Goal: Check status: Check status

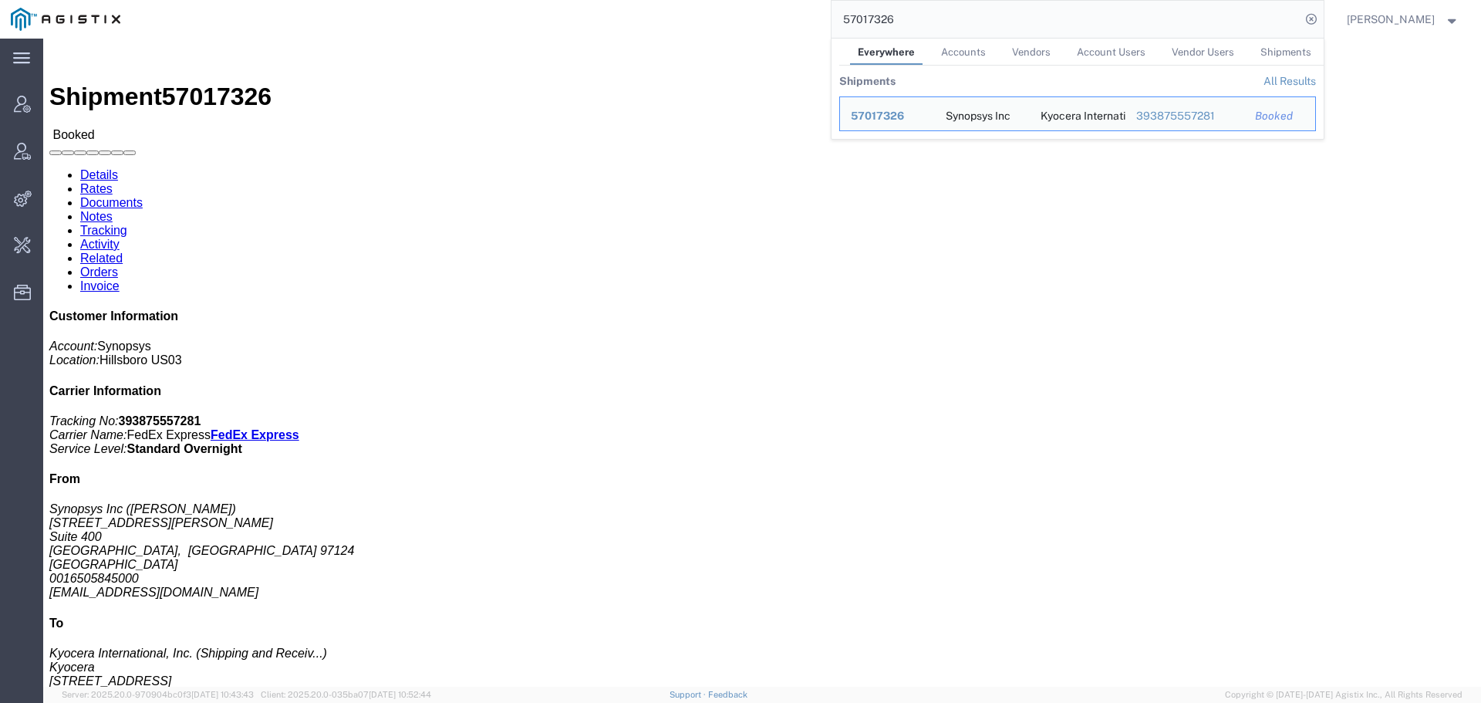
scroll to position [66, 0]
drag, startPoint x: 942, startPoint y: 18, endPoint x: 712, endPoint y: 16, distance: 229.9
click at [758, 16] on div "57017326 Everywhere Accounts Vendors Account Users Vendor Users Shipments Shipm…" at bounding box center [727, 19] width 1193 height 39
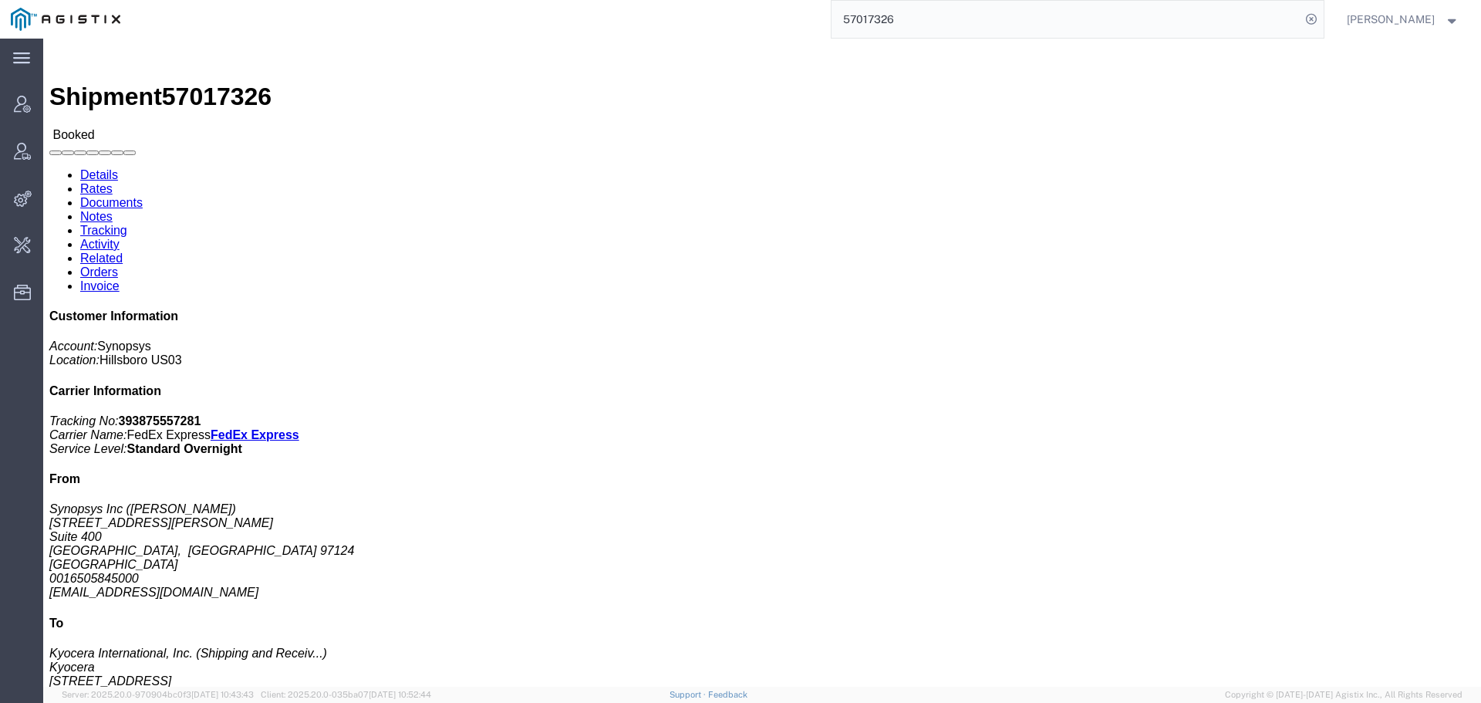
drag, startPoint x: 1001, startPoint y: 24, endPoint x: 701, endPoint y: 24, distance: 300.1
click at [701, 24] on div "57017326" at bounding box center [727, 19] width 1193 height 39
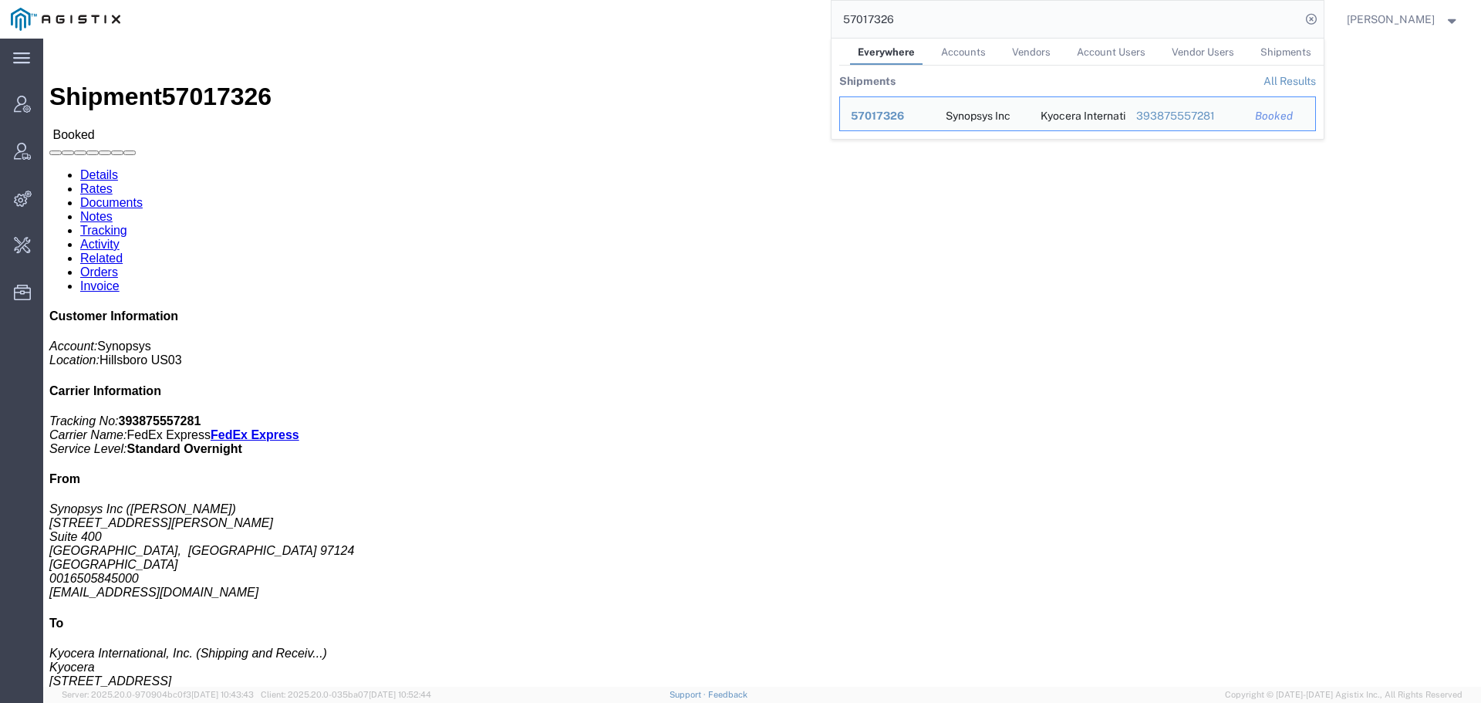
paste input "6983174"
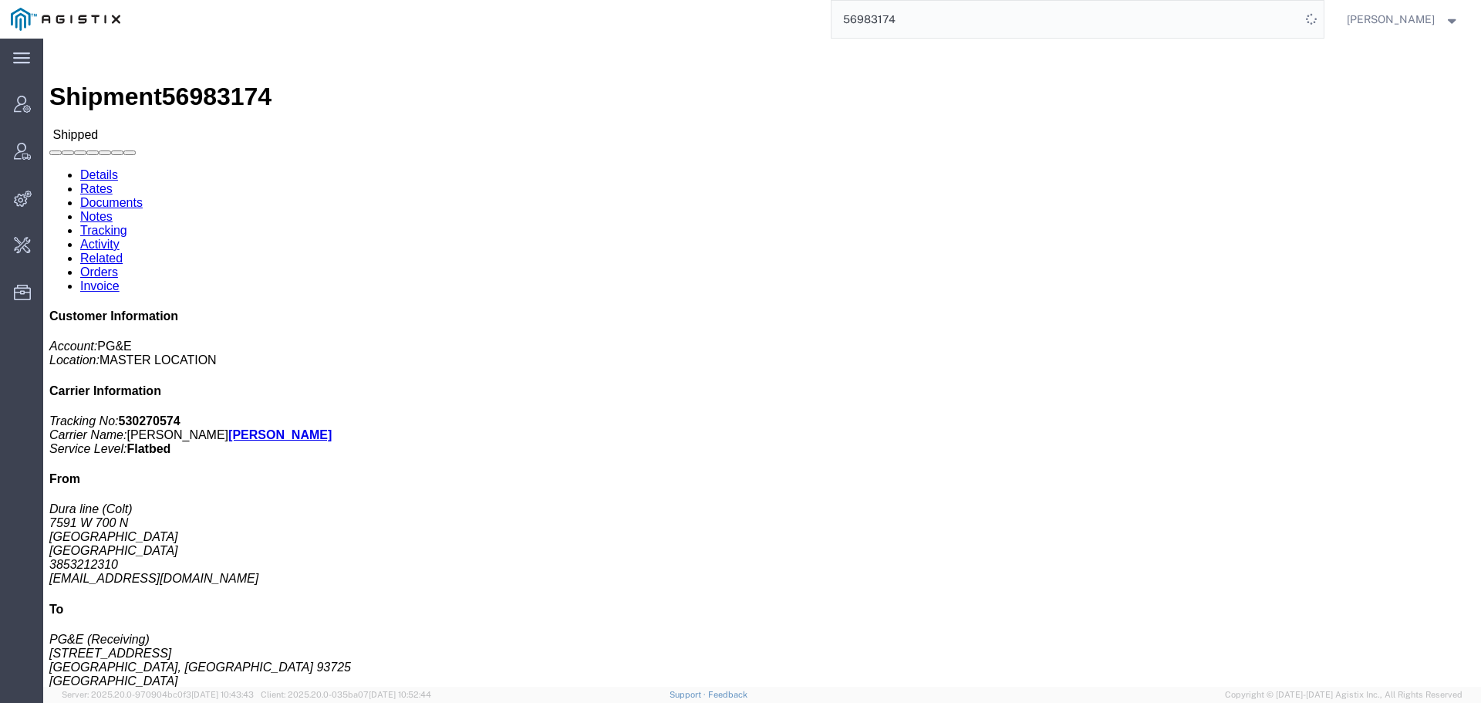
click link "Activity"
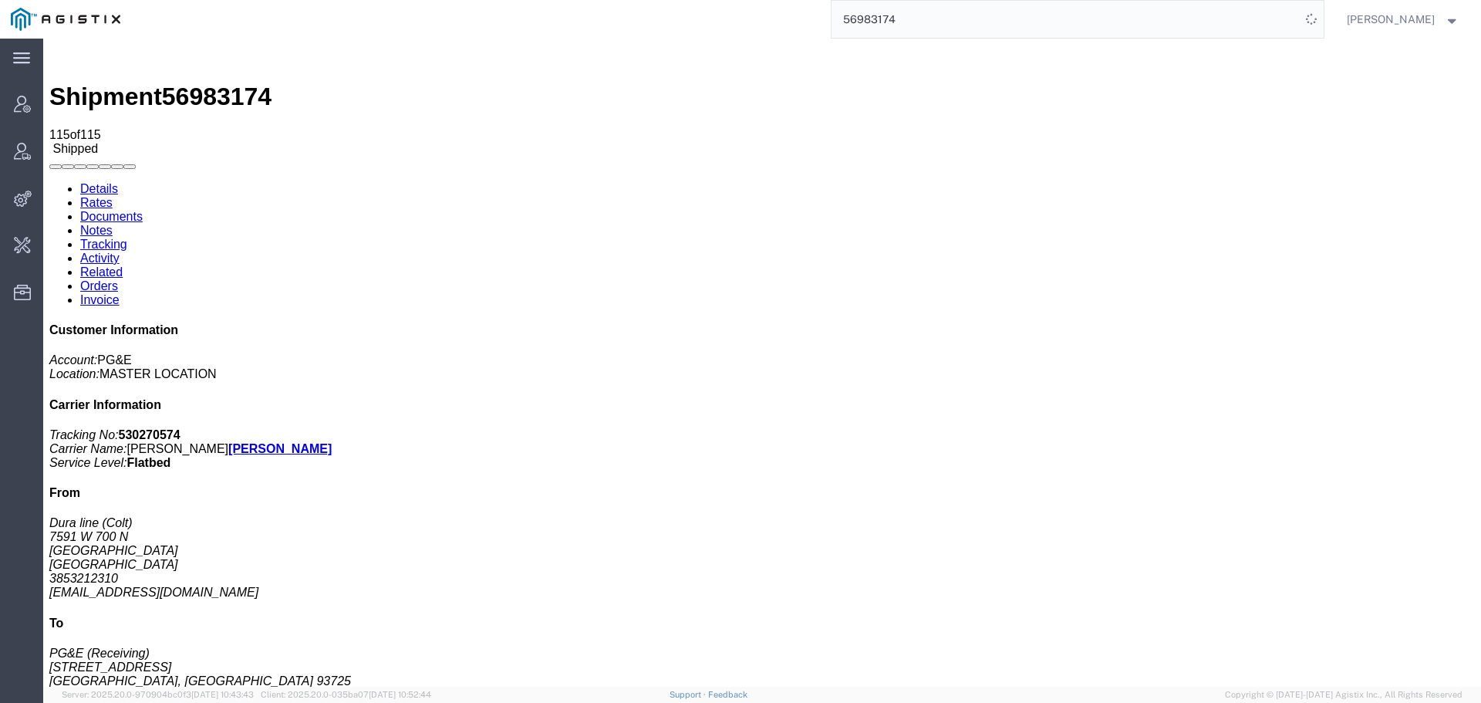
click at [103, 182] on link "Details" at bounding box center [99, 188] width 38 height 13
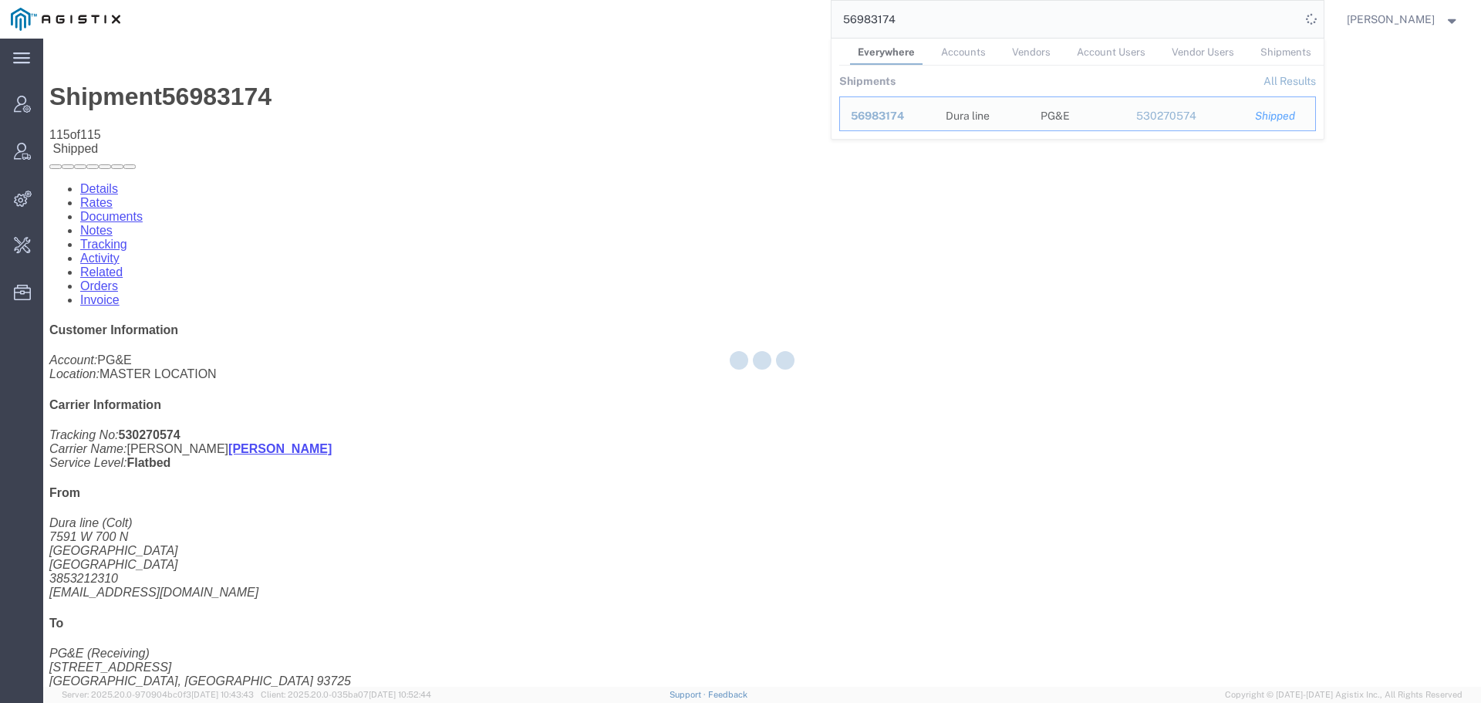
drag, startPoint x: 943, startPoint y: 16, endPoint x: 680, endPoint y: 42, distance: 264.4
click at [680, 42] on div "main_menu Created with Sketch. Collapse Menu Account Manager Vendor Manager Int…" at bounding box center [740, 371] width 1481 height 664
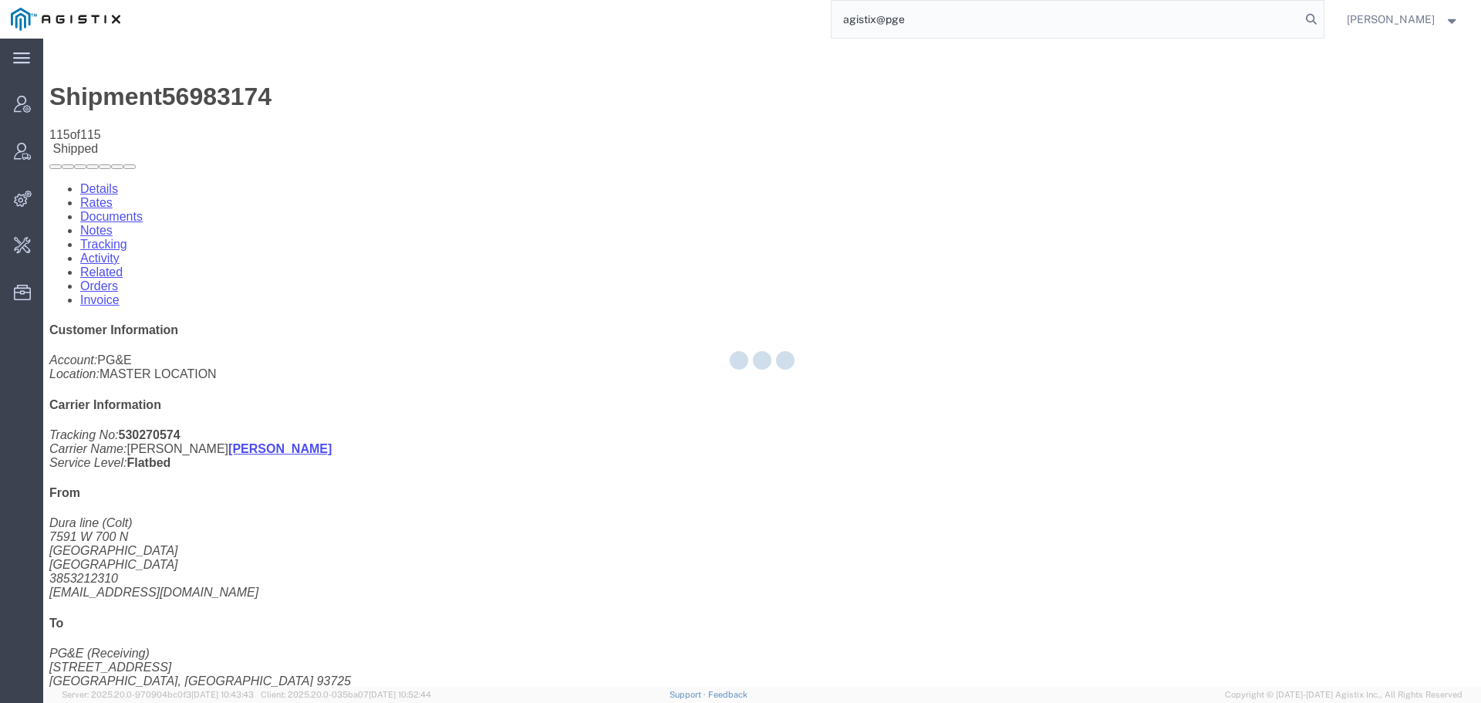
type input "agistix@pge"
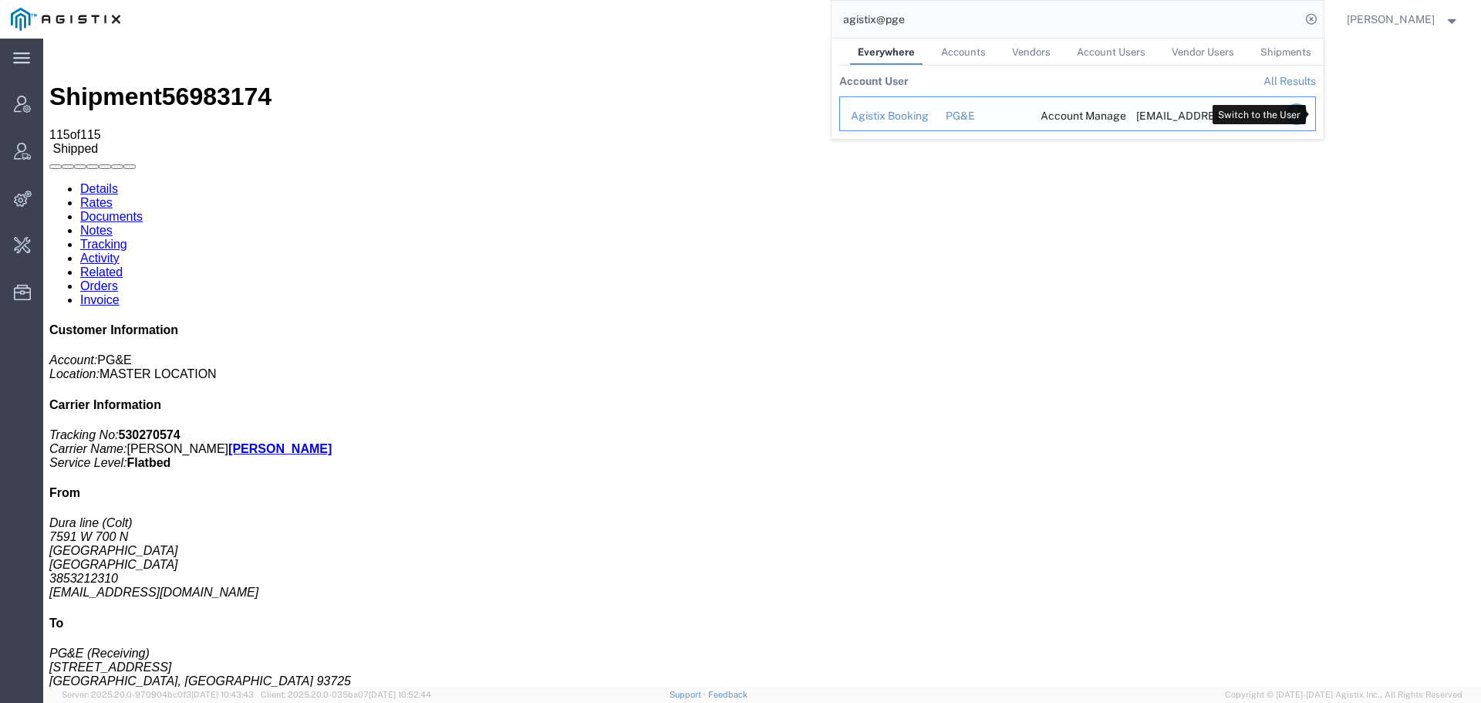
click at [1307, 110] on icon "Search Results" at bounding box center [1296, 114] width 22 height 22
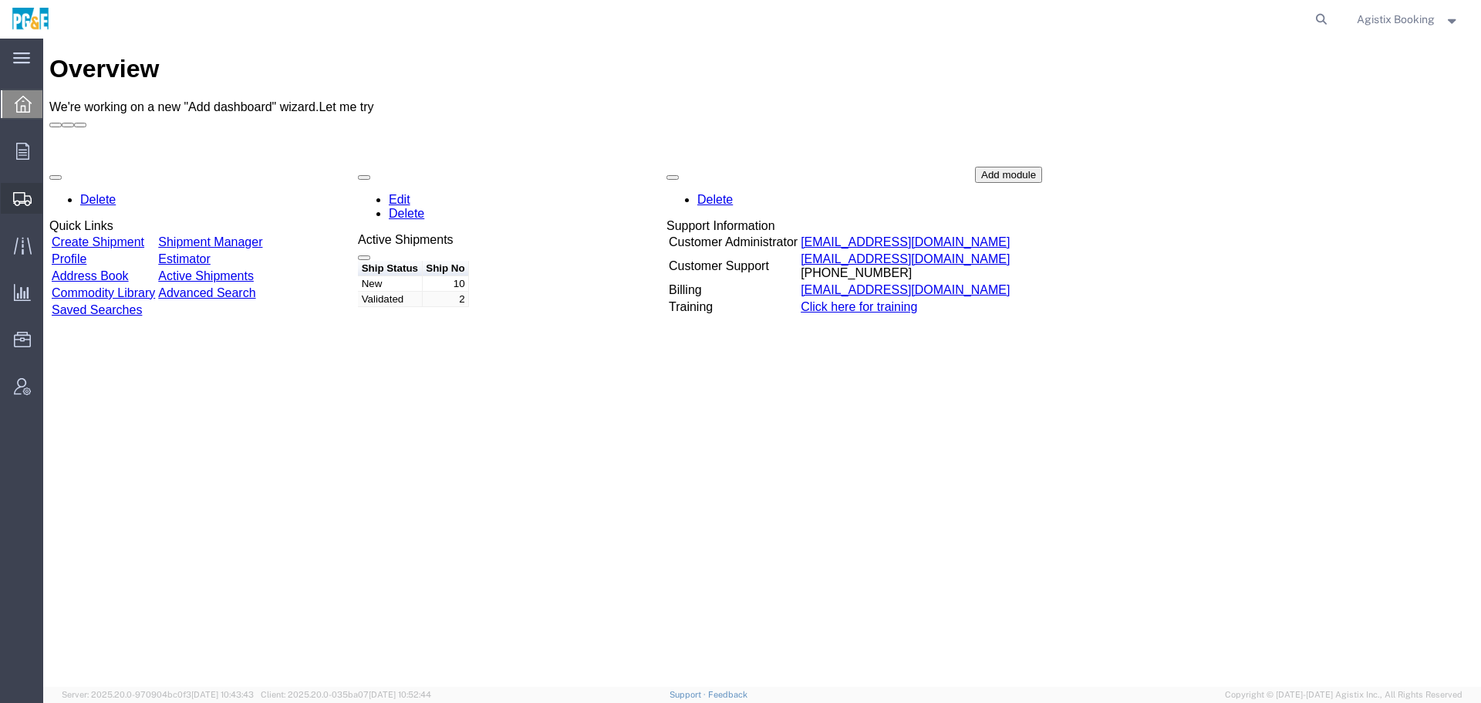
click at [0, 0] on span "Shipment Manager" at bounding box center [0, 0] width 0 height 0
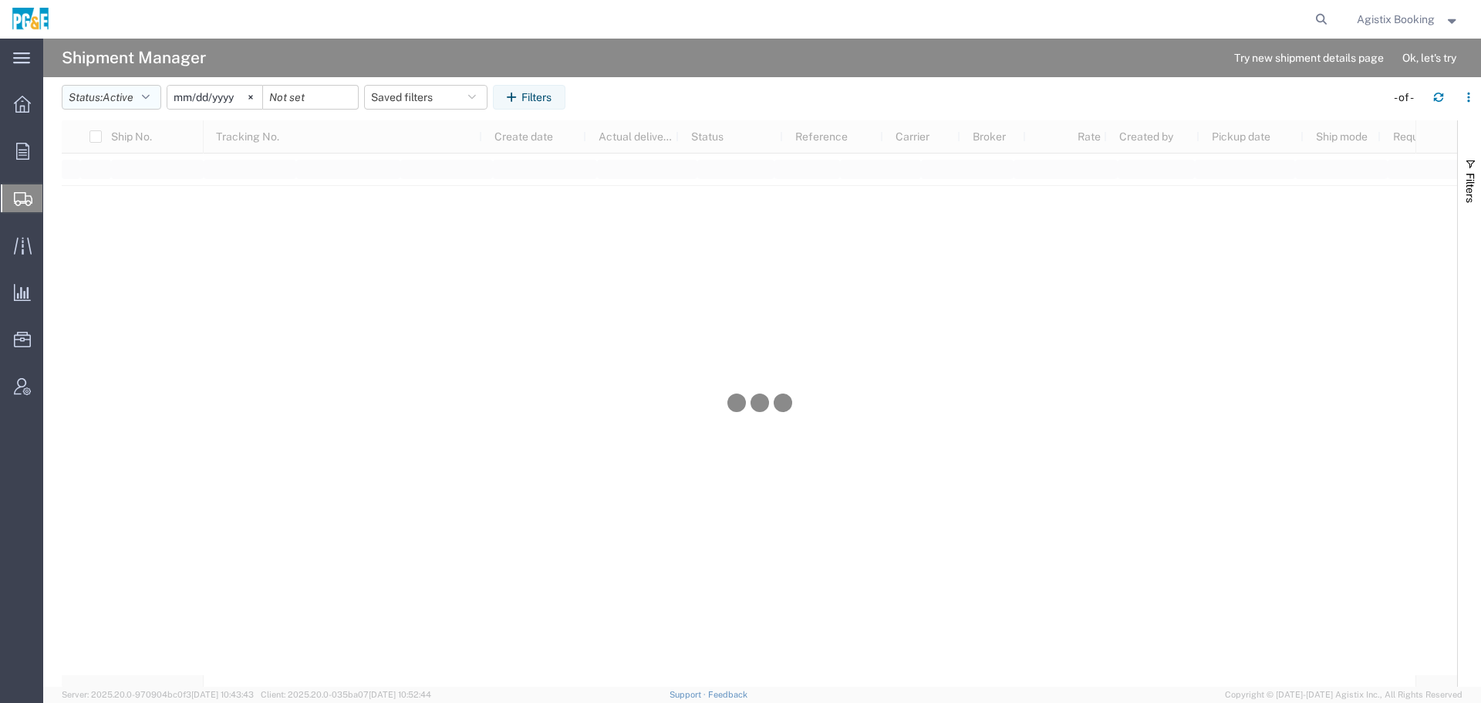
click at [95, 88] on button "Status: Active" at bounding box center [112, 97] width 100 height 25
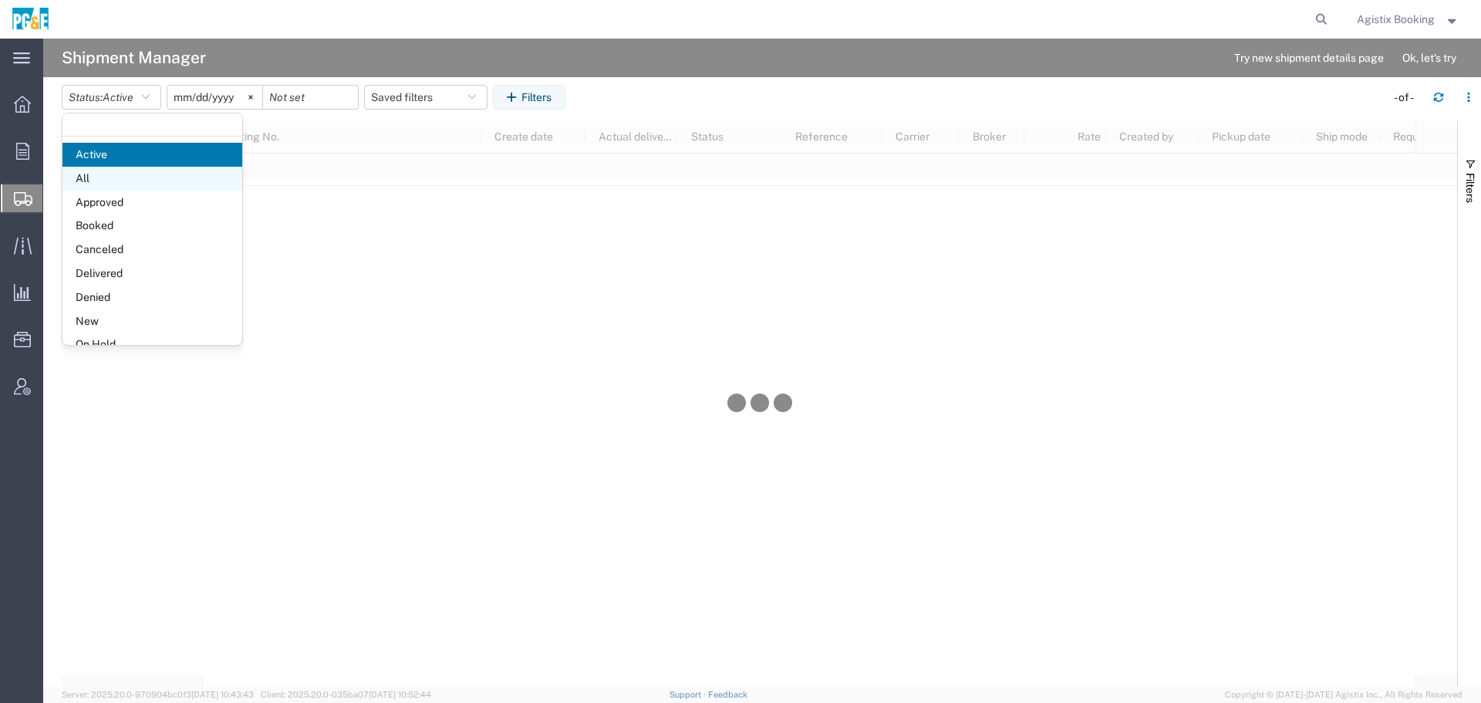
click at [113, 169] on span "All" at bounding box center [152, 179] width 180 height 24
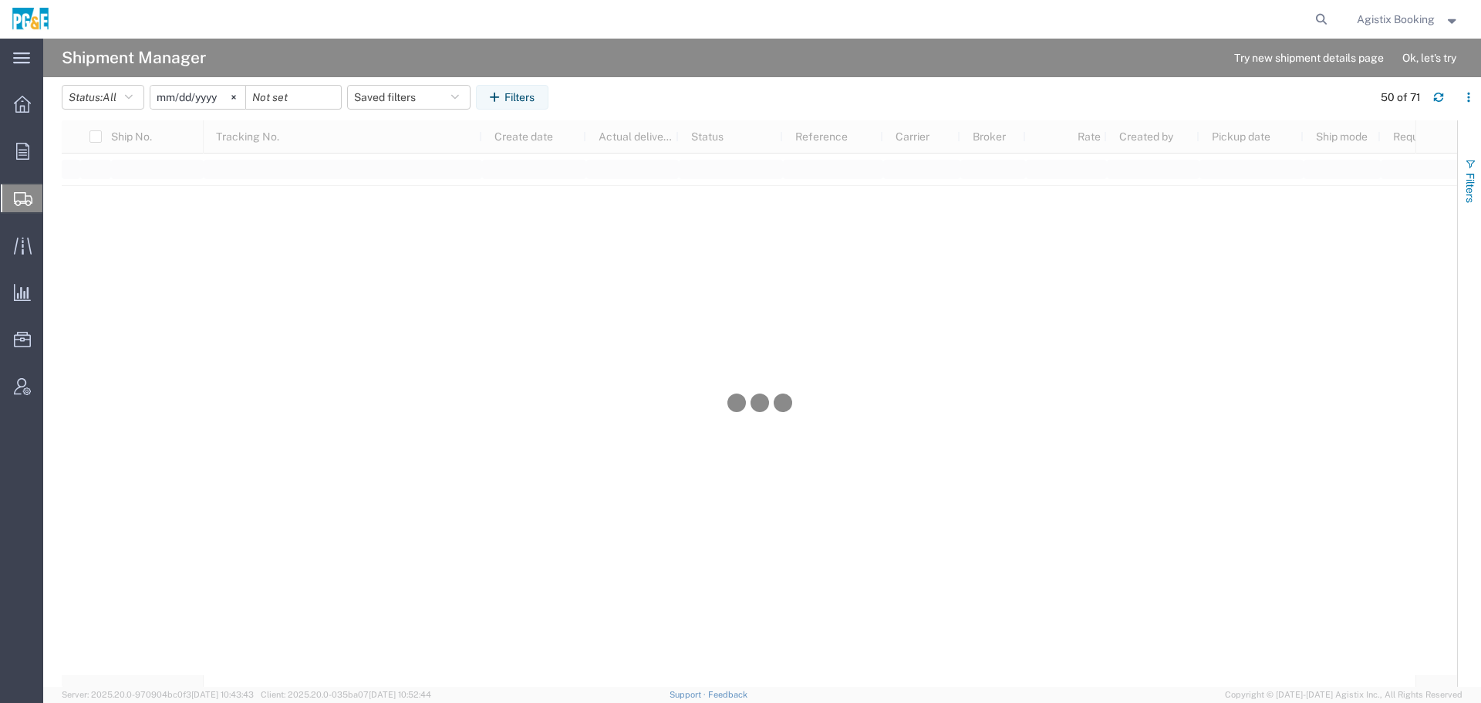
click at [1467, 179] on span "Filters" at bounding box center [1470, 188] width 12 height 30
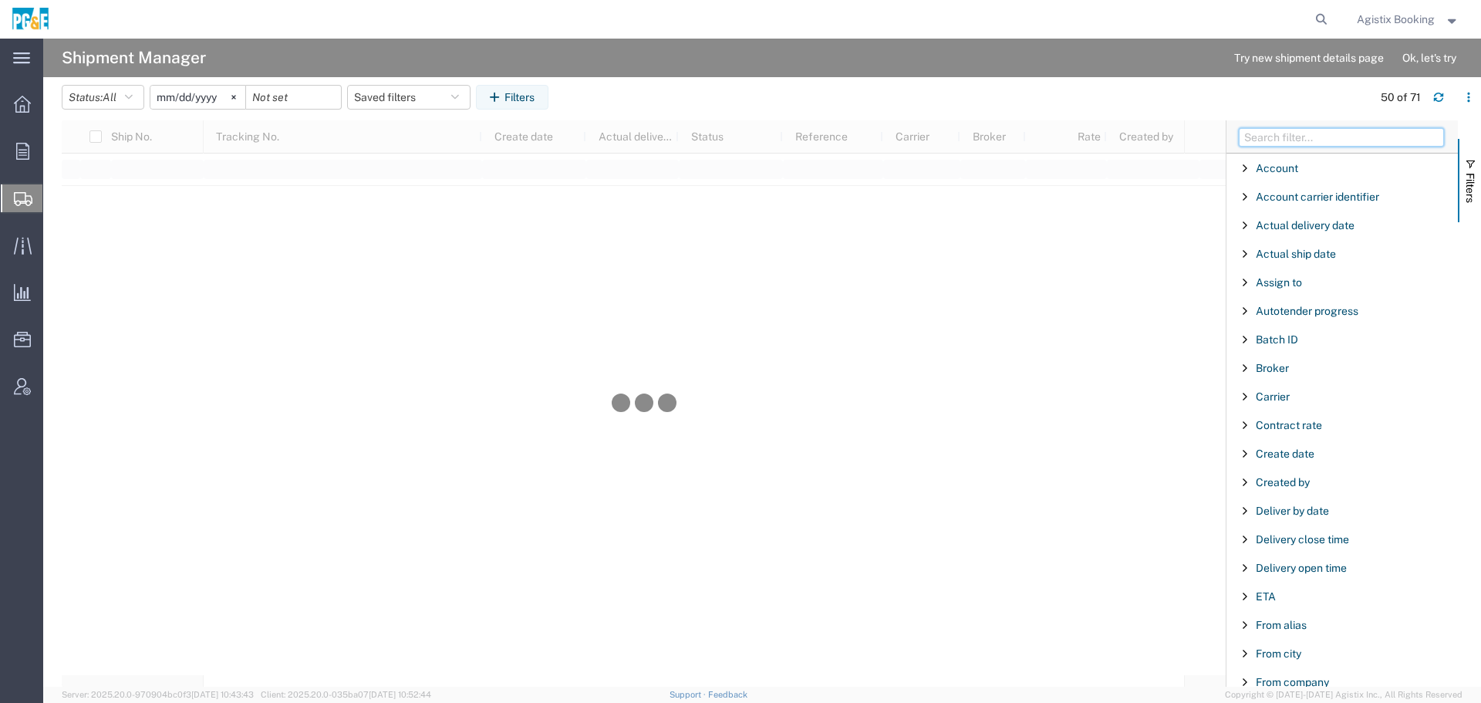
click at [1363, 137] on input "Filter Columns Input" at bounding box center [1341, 137] width 205 height 19
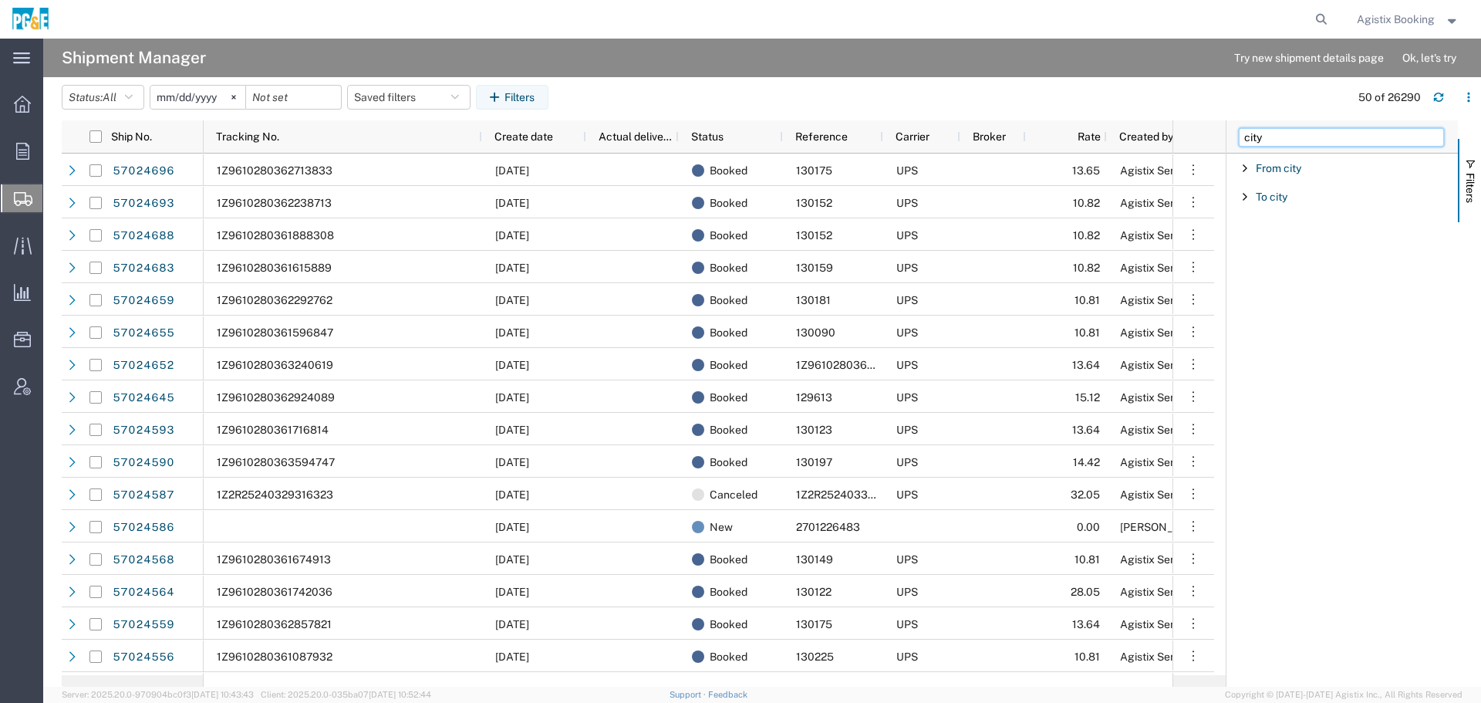
type input "city"
click at [1246, 167] on span "Filter List 2 Filters" at bounding box center [1245, 168] width 12 height 12
click at [1283, 240] on input "Filter Value" at bounding box center [1348, 233] width 202 height 19
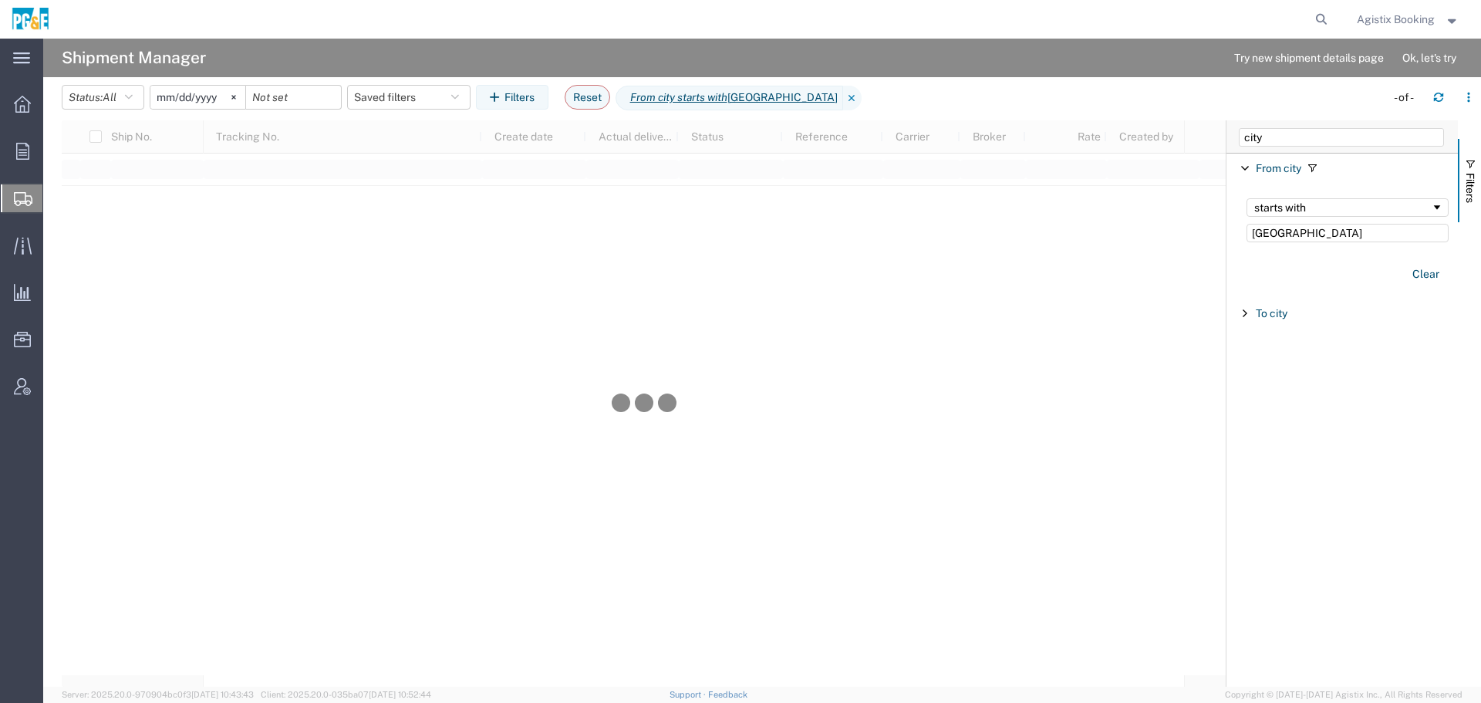
type input "[GEOGRAPHIC_DATA]"
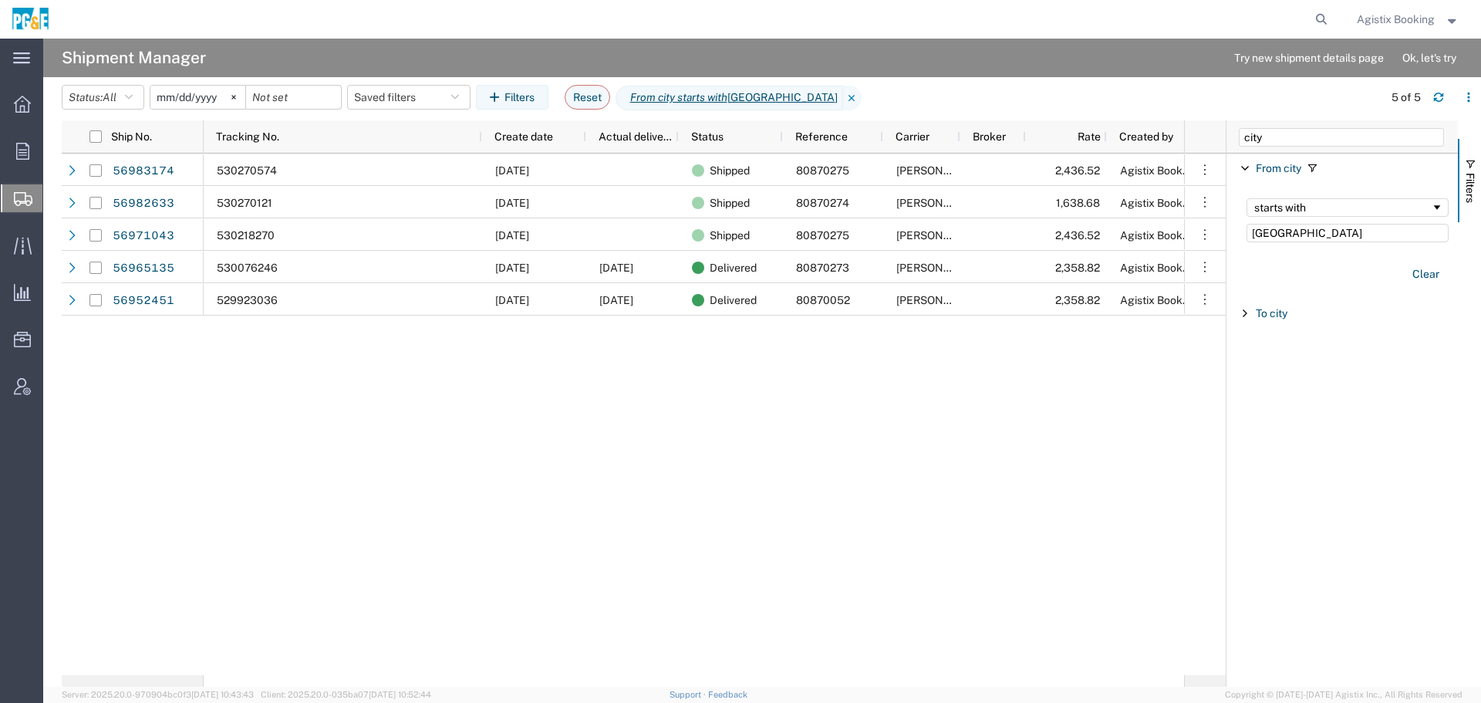
click at [1396, 21] on span "Agistix Booking" at bounding box center [1396, 19] width 78 height 17
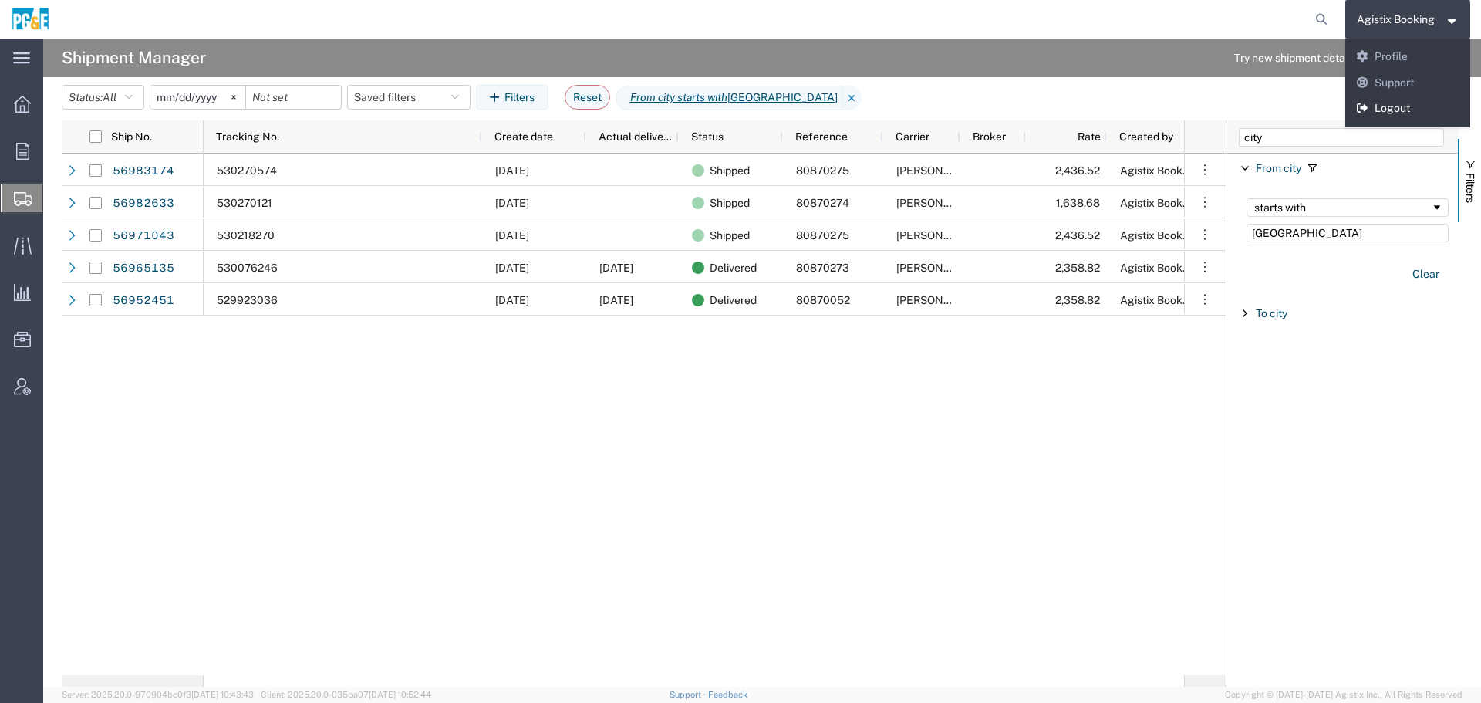
click at [1375, 113] on link "Logout" at bounding box center [1408, 109] width 126 height 26
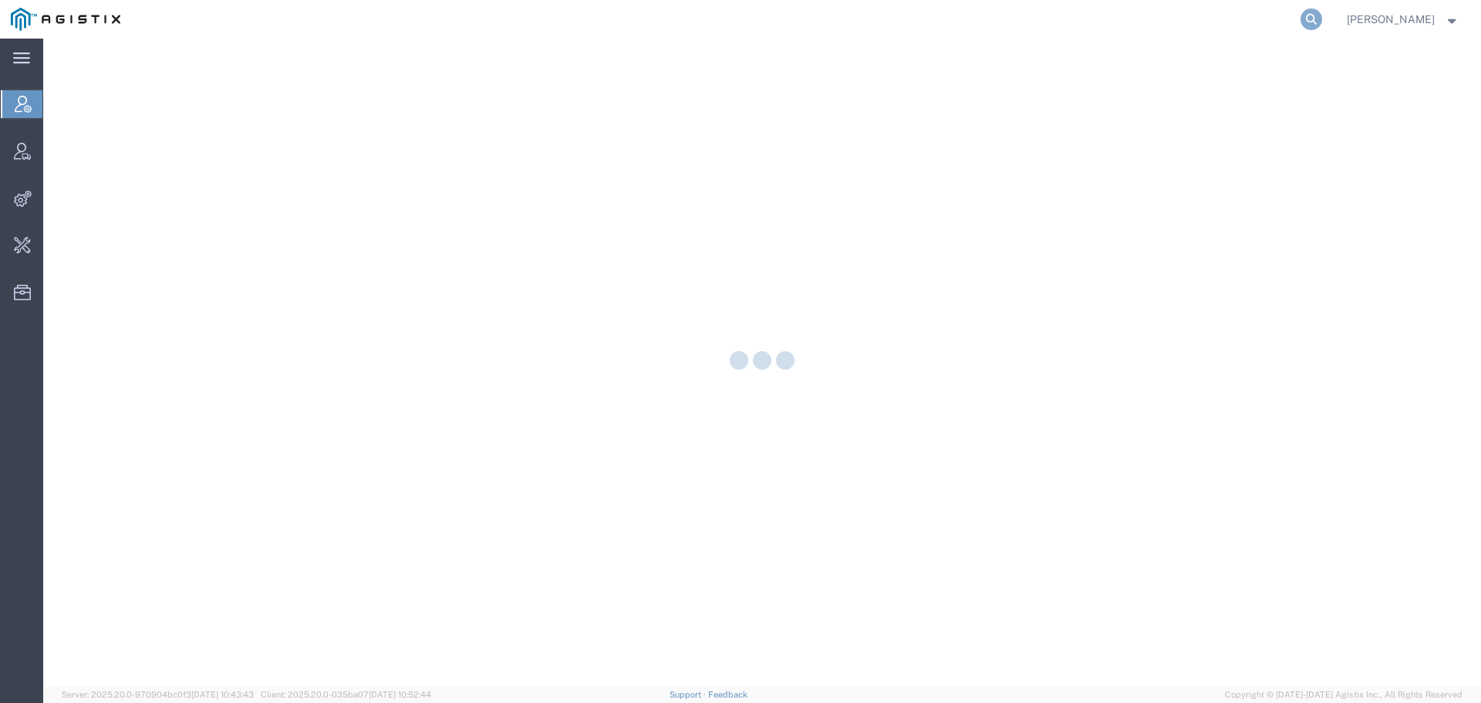
click at [1320, 22] on icon at bounding box center [1312, 19] width 22 height 22
paste input "202493"
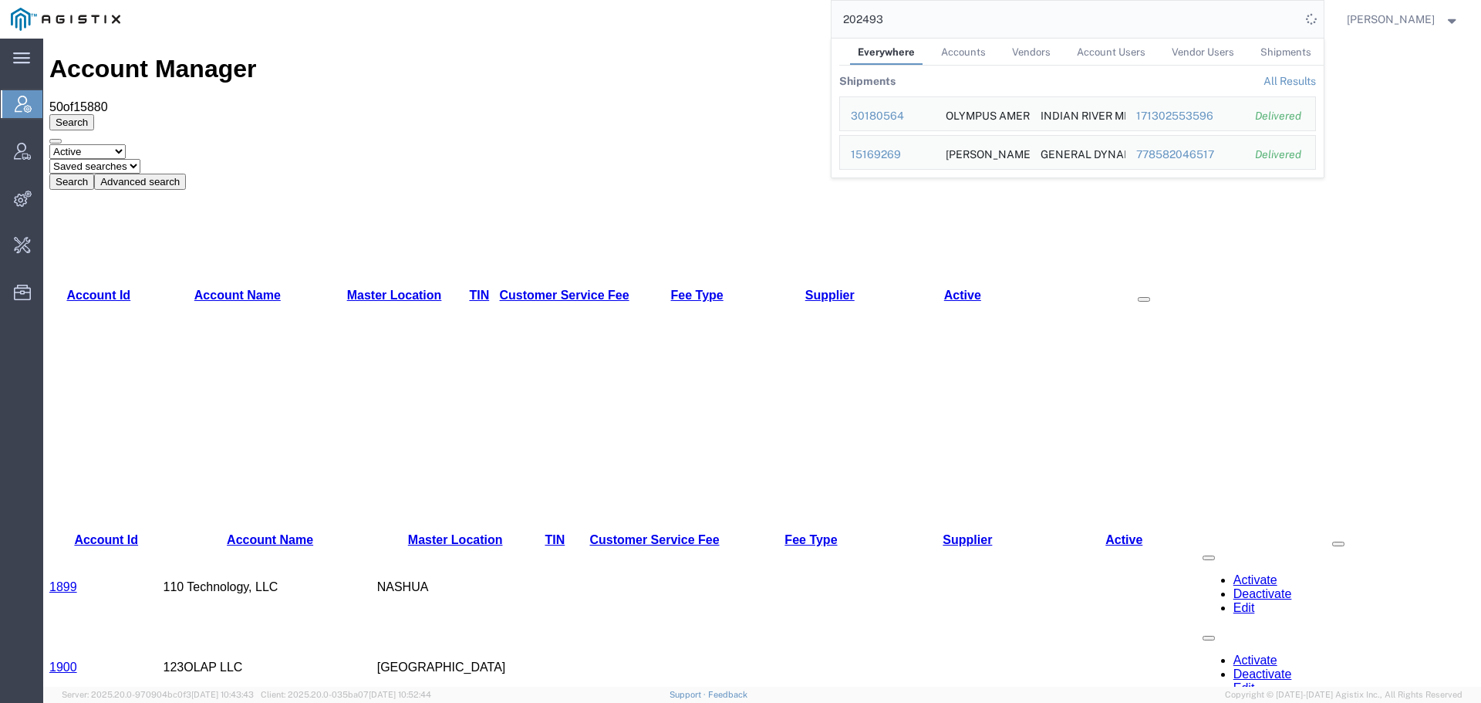
drag, startPoint x: 940, startPoint y: 16, endPoint x: 670, endPoint y: 28, distance: 269.5
click at [679, 25] on div "202493 Everywhere Accounts Vendors Account Users Vendor Users Shipments Shipmen…" at bounding box center [727, 19] width 1193 height 39
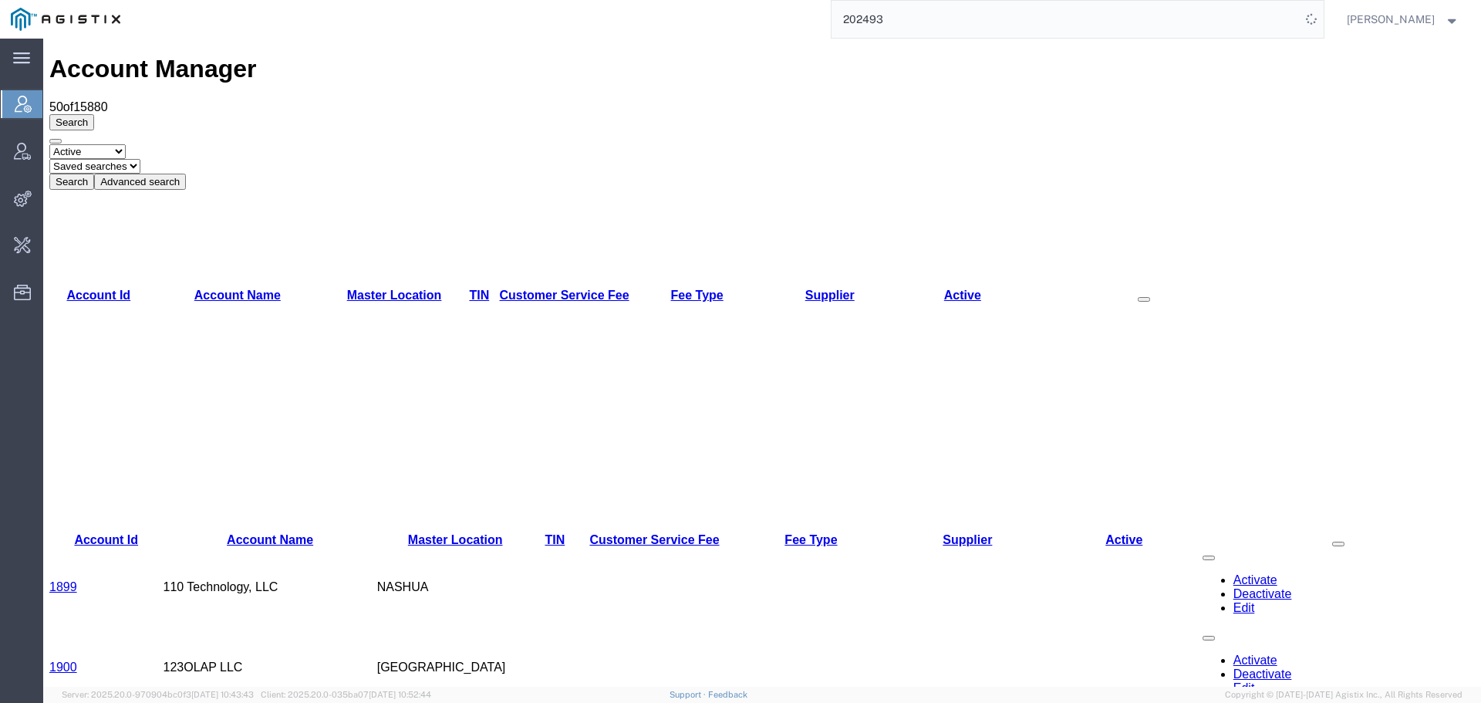
paste input "57022374"
type input "57022374"
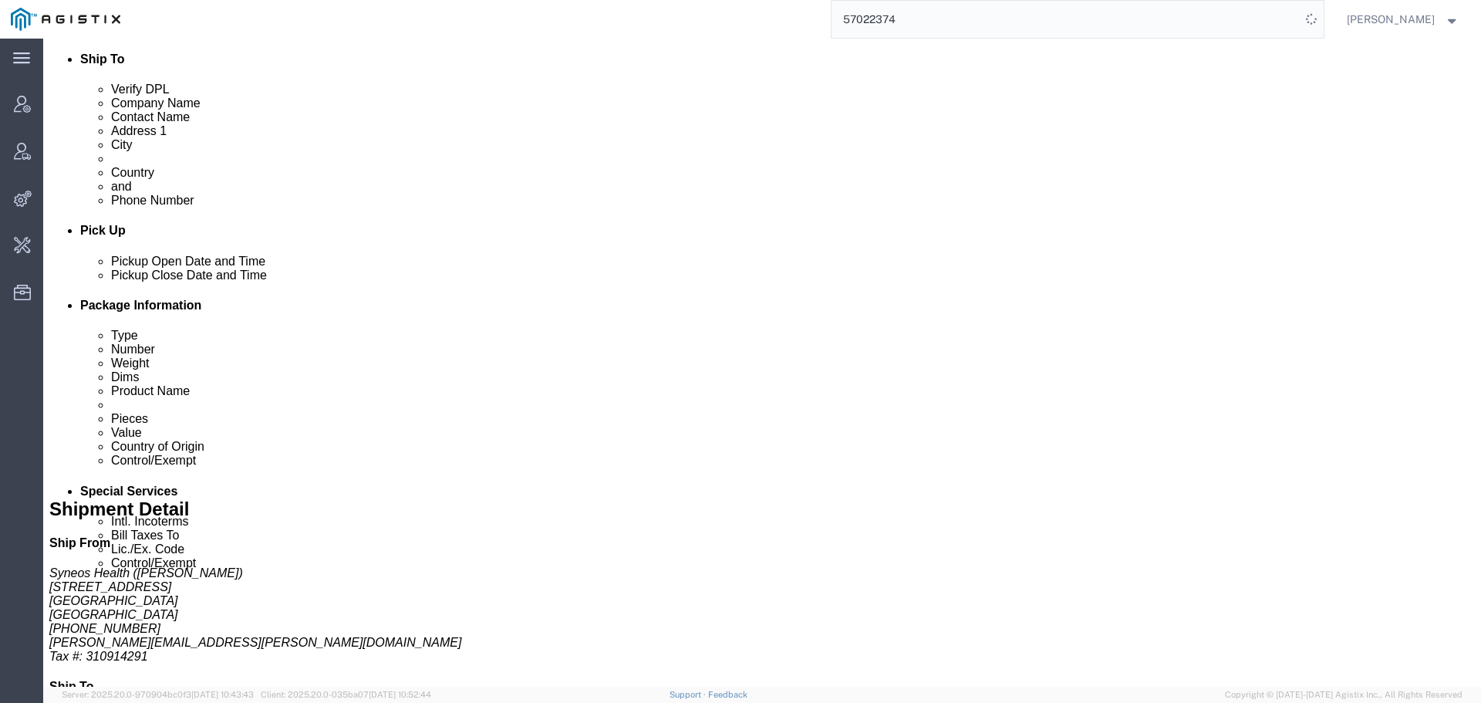
scroll to position [540, 0]
